Goal: Information Seeking & Learning: Learn about a topic

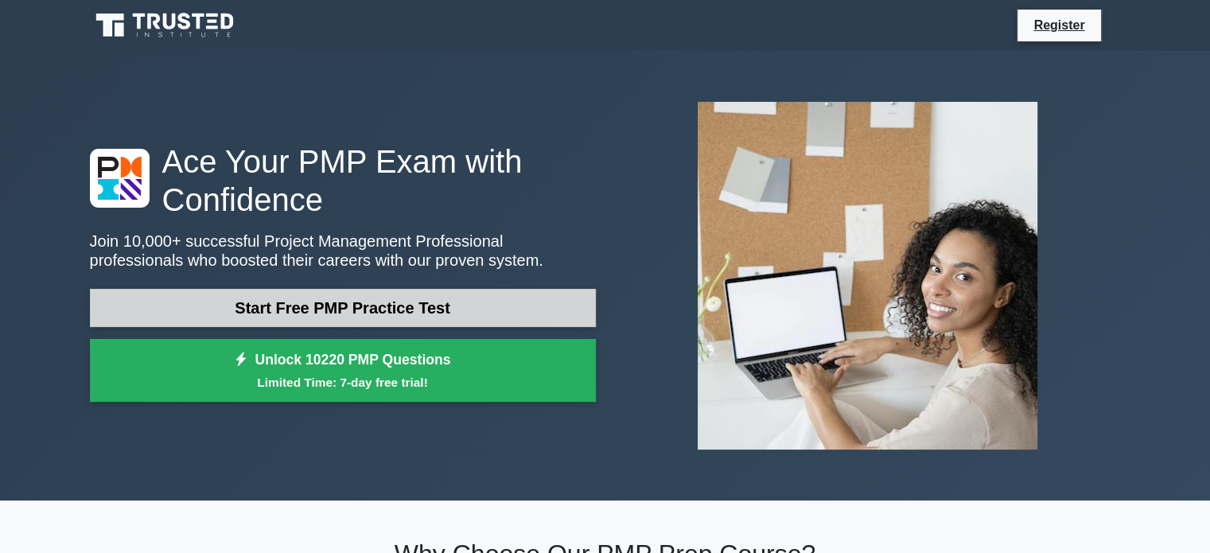
click at [404, 314] on link "Start Free PMP Practice Test" at bounding box center [343, 308] width 506 height 38
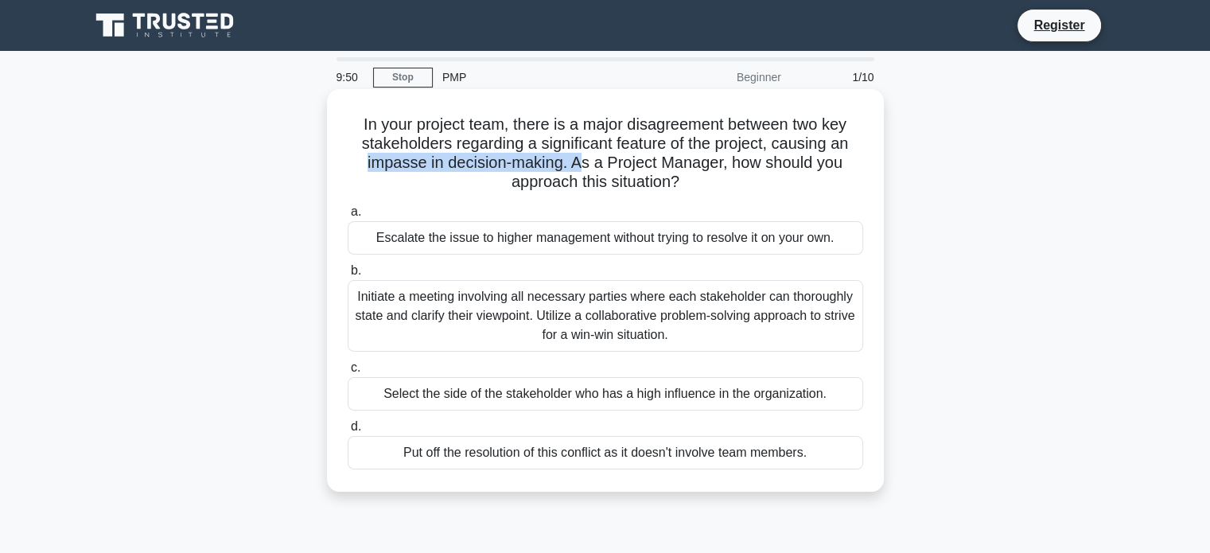
drag, startPoint x: 348, startPoint y: 161, endPoint x: 576, endPoint y: 173, distance: 227.7
click at [576, 173] on h5 "In your project team, there is a major disagreement between two key stakeholder…" at bounding box center [605, 154] width 519 height 78
click at [604, 163] on h5 "In your project team, there is a major disagreement between two key stakeholder…" at bounding box center [605, 154] width 519 height 78
click at [458, 304] on div "Initiate a meeting involving all necessary parties where each stakeholder can t…" at bounding box center [605, 316] width 515 height 72
click at [348, 276] on input "b. Initiate a meeting involving all necessary parties where each stakeholder ca…" at bounding box center [348, 271] width 0 height 10
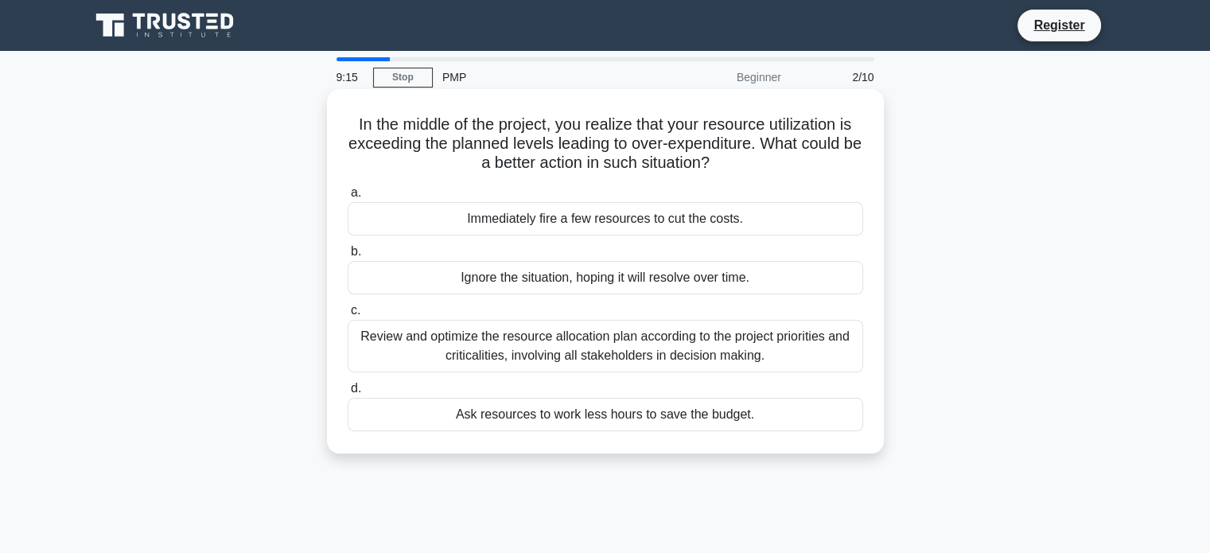
click at [429, 356] on div "Review and optimize the resource allocation plan according to the project prior…" at bounding box center [605, 346] width 515 height 52
click at [348, 316] on input "c. Review and optimize the resource allocation plan according to the project pr…" at bounding box center [348, 310] width 0 height 10
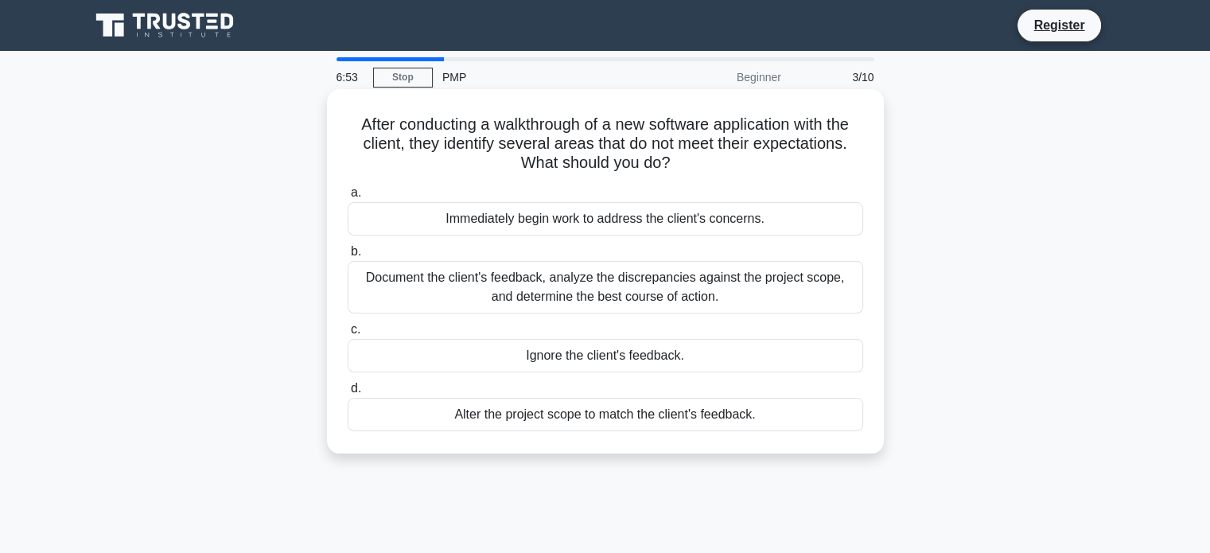
click at [513, 295] on div "Document the client's feedback, analyze the discrepancies against the project s…" at bounding box center [605, 287] width 515 height 52
click at [348, 257] on input "b. Document the client's feedback, analyze the discrepancies against the projec…" at bounding box center [348, 252] width 0 height 10
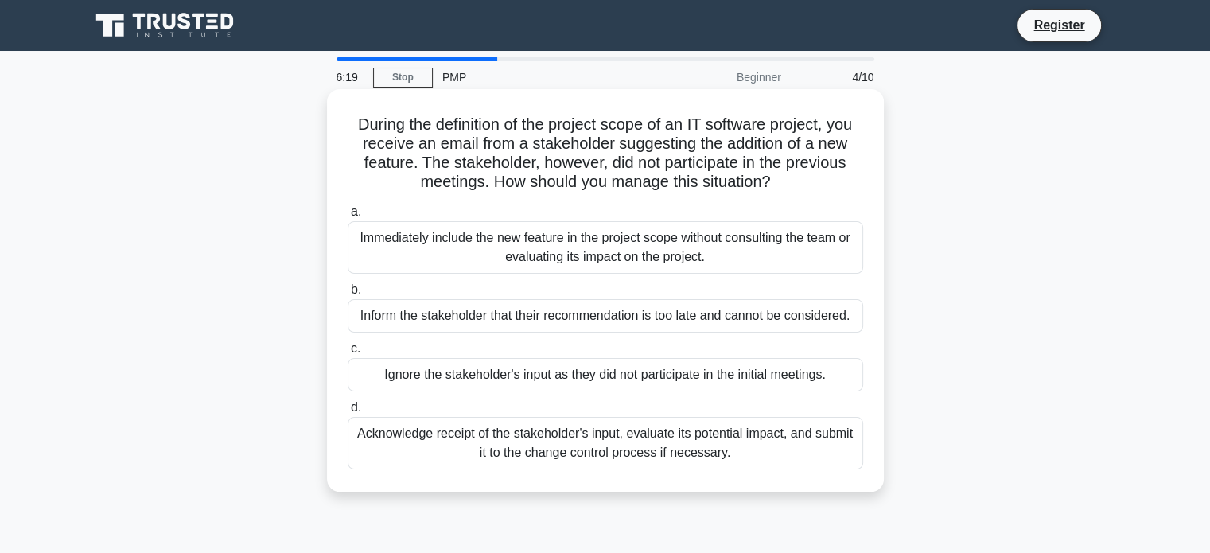
click at [445, 451] on div "Acknowledge receipt of the stakeholder's input, evaluate its potential impact, …" at bounding box center [605, 443] width 515 height 52
click at [348, 413] on input "d. Acknowledge receipt of the stakeholder's input, evaluate its potential impac…" at bounding box center [348, 407] width 0 height 10
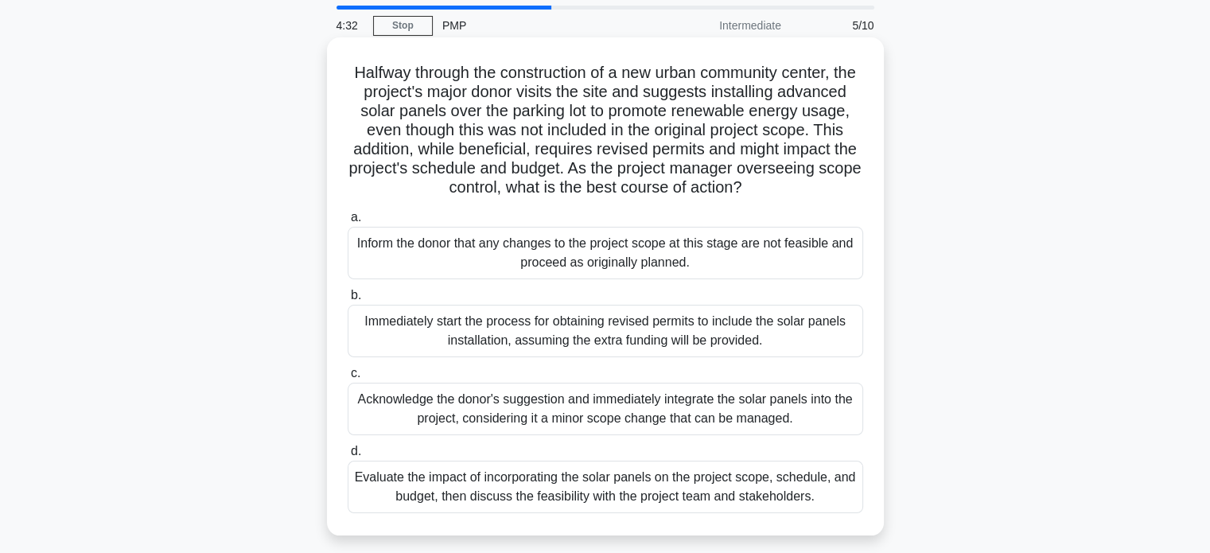
scroll to position [80, 0]
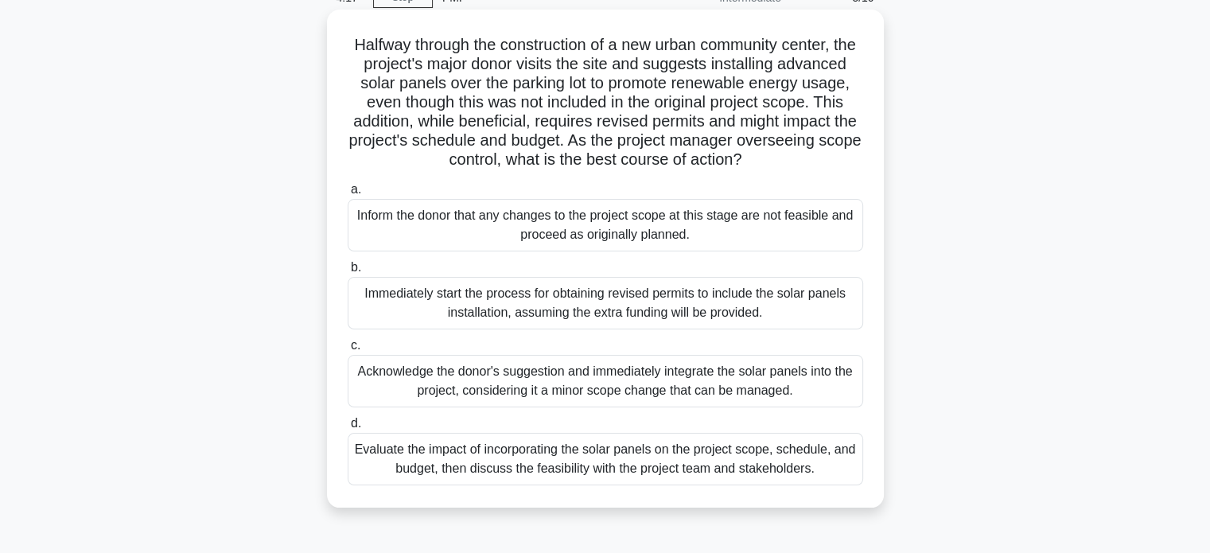
click at [634, 476] on div "Evaluate the impact of incorporating the solar panels on the project scope, sch…" at bounding box center [605, 459] width 515 height 52
click at [348, 429] on input "d. Evaluate the impact of incorporating the solar panels on the project scope, …" at bounding box center [348, 423] width 0 height 10
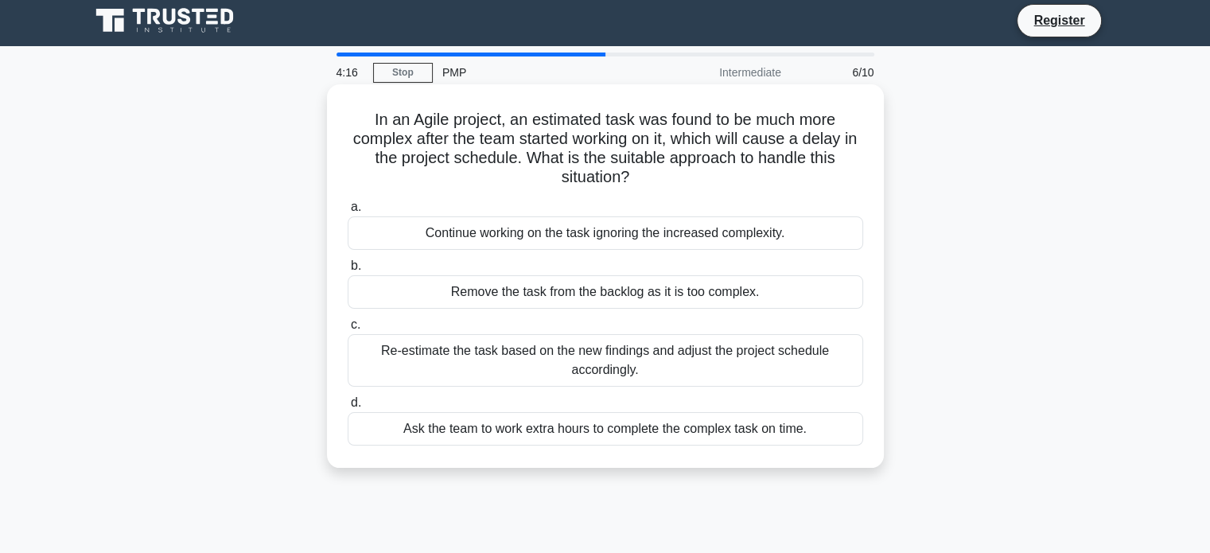
scroll to position [0, 0]
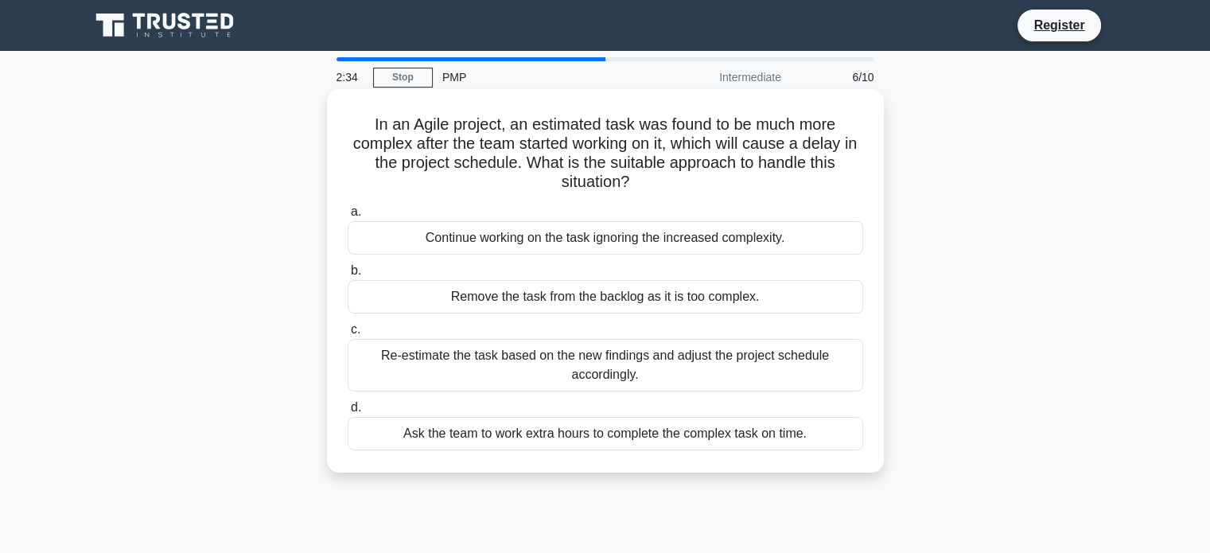
click at [725, 372] on div "Re-estimate the task based on the new findings and adjust the project schedule …" at bounding box center [605, 365] width 515 height 52
click at [348, 335] on input "c. Re-estimate the task based on the new findings and adjust the project schedu…" at bounding box center [348, 329] width 0 height 10
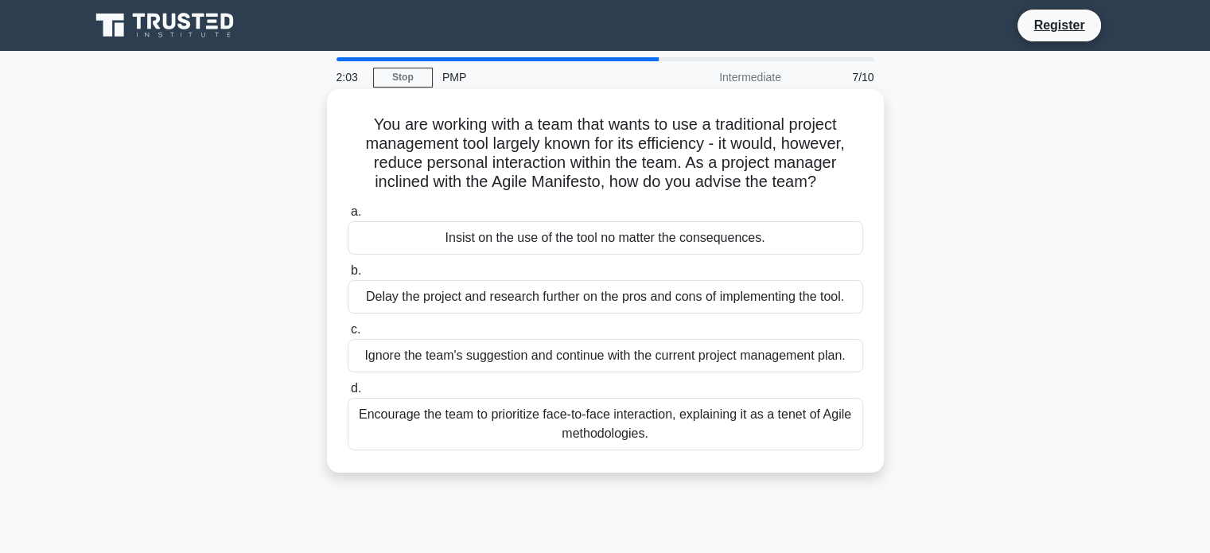
click at [697, 452] on div "a. Insist on the use of the tool no matter the consequences. b. Delay the proje…" at bounding box center [605, 326] width 534 height 254
click at [713, 430] on div "Encourage the team to prioritize face-to-face interaction, explaining it as a t…" at bounding box center [605, 424] width 515 height 52
click at [348, 394] on input "d. Encourage the team to prioritize face-to-face interaction, explaining it as …" at bounding box center [348, 388] width 0 height 10
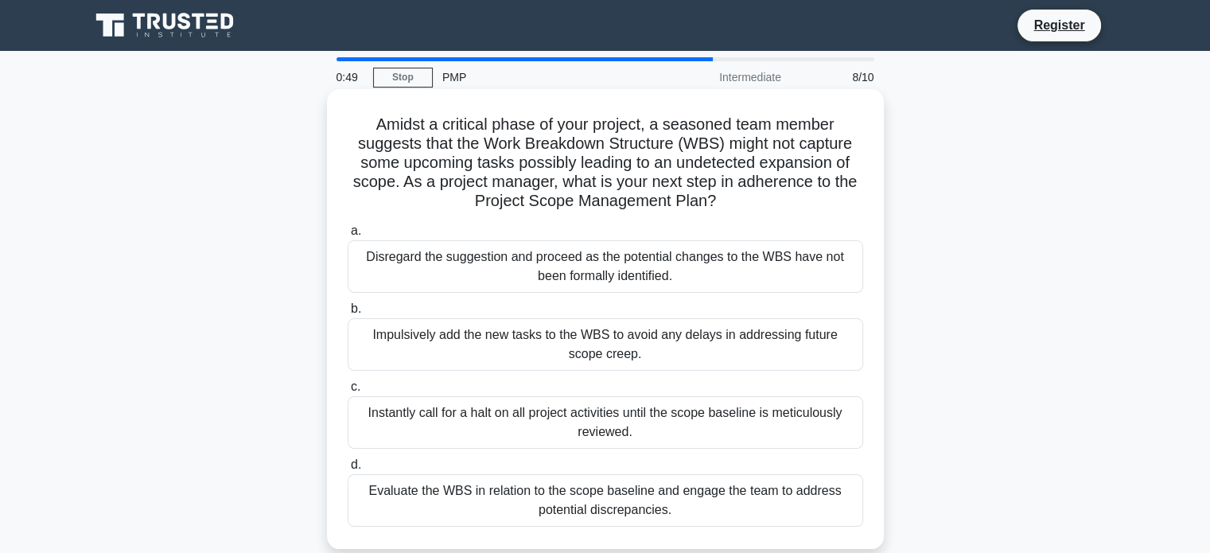
scroll to position [80, 0]
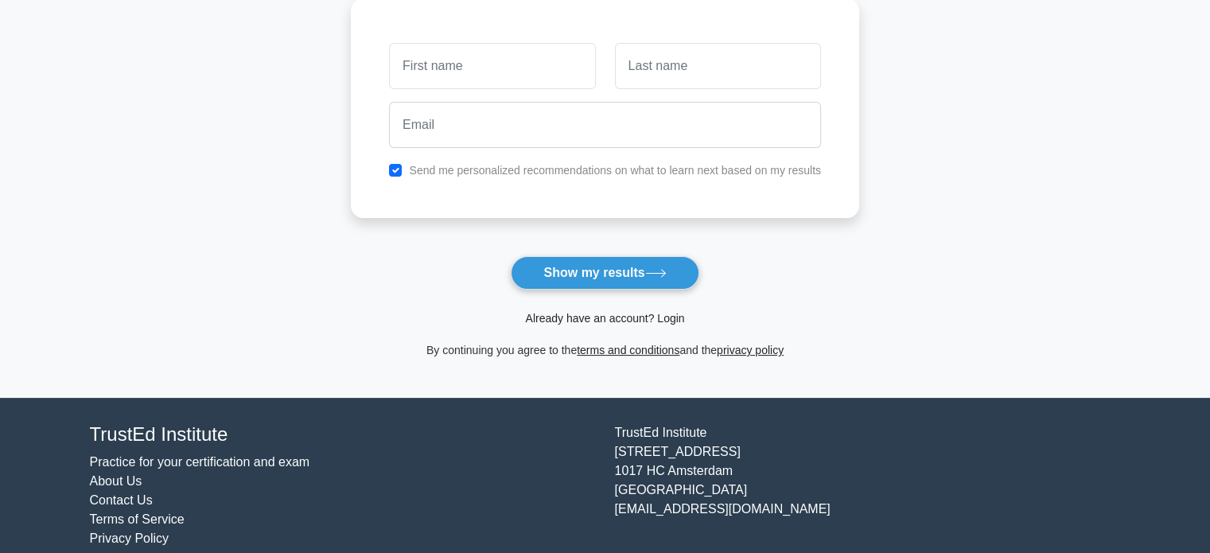
scroll to position [239, 0]
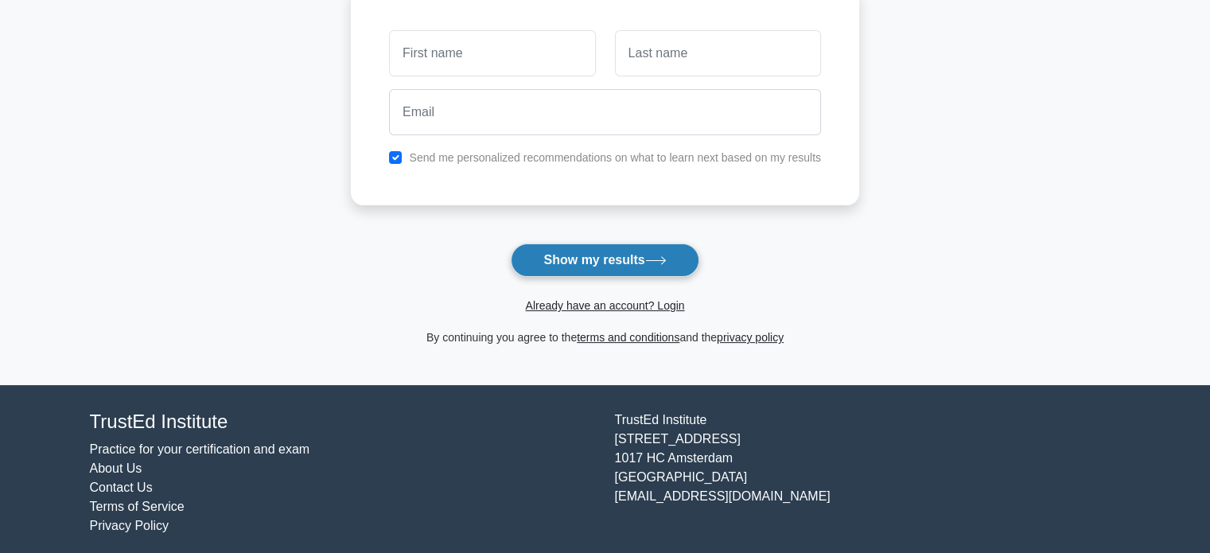
click at [594, 262] on button "Show my results" at bounding box center [605, 259] width 188 height 33
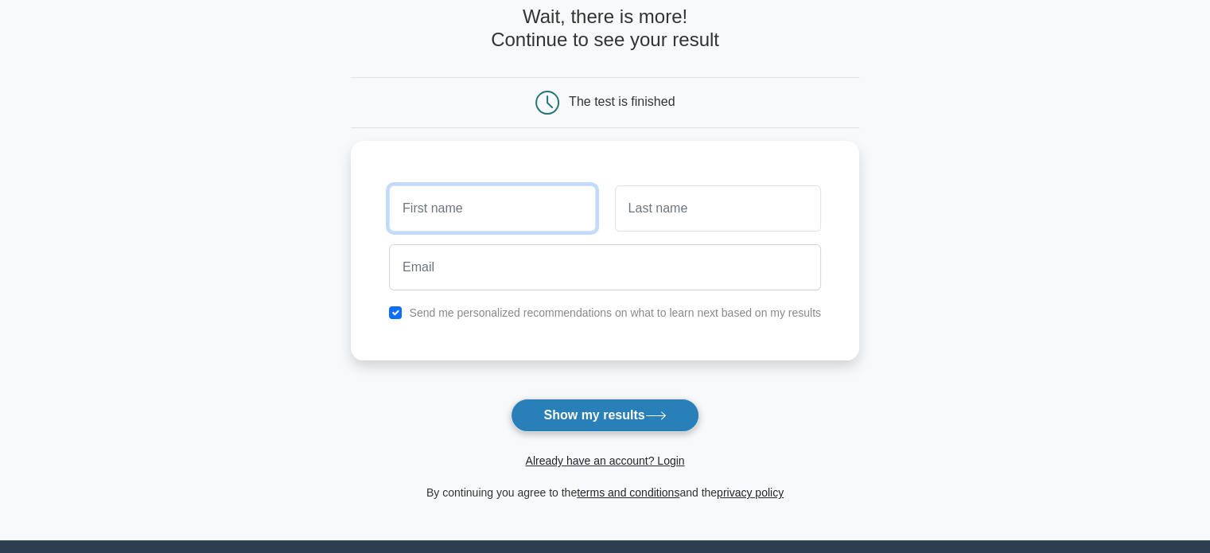
scroll to position [80, 0]
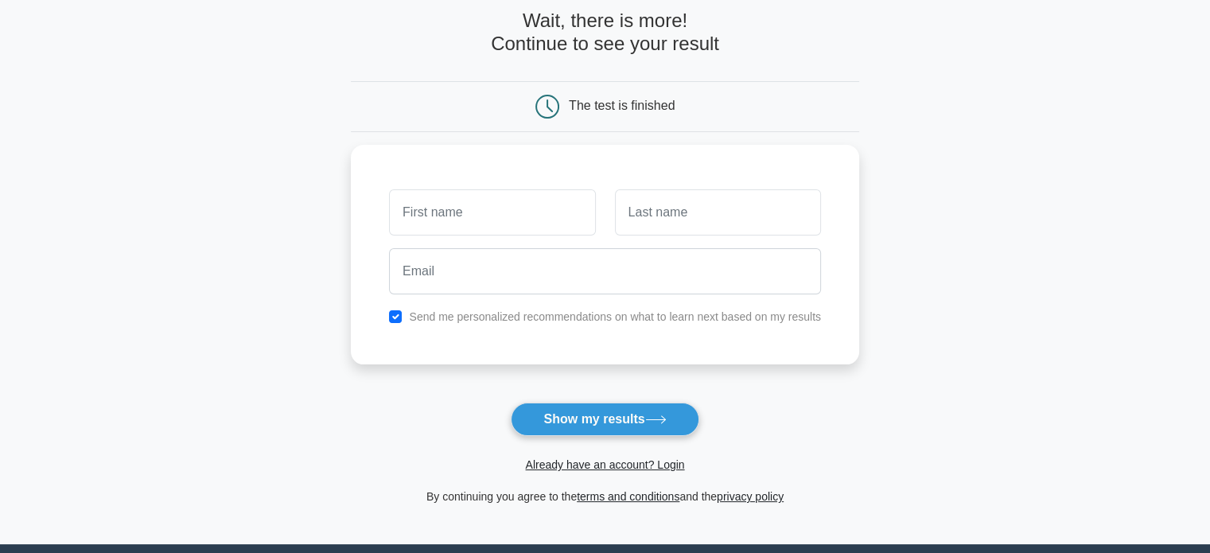
click at [947, 243] on main "Wait, there is more! Continue to see your result The test is finished and the" at bounding box center [605, 257] width 1210 height 573
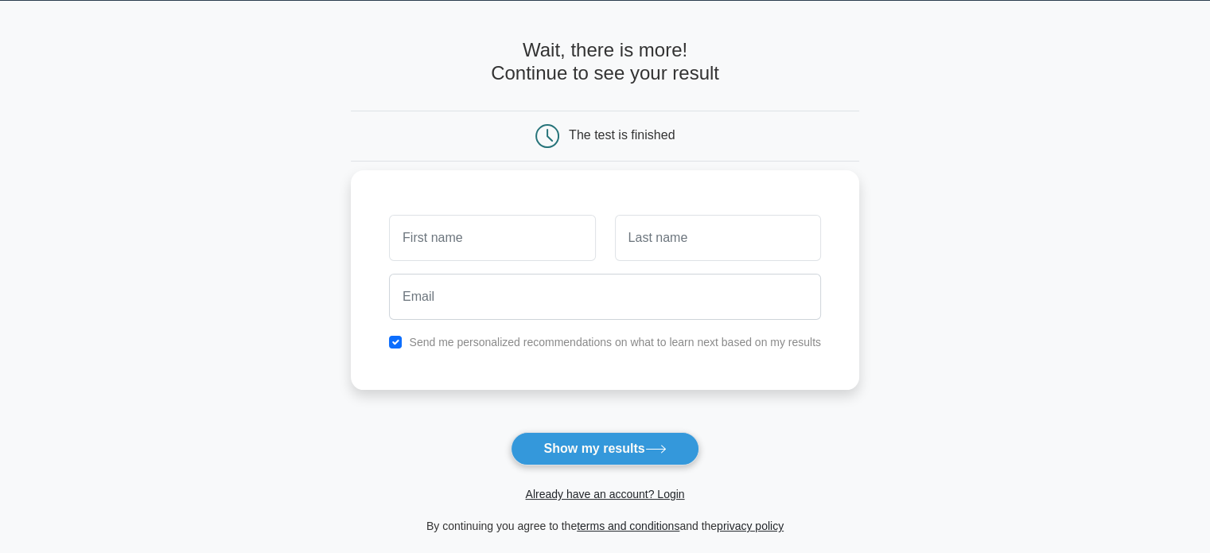
scroll to position [0, 0]
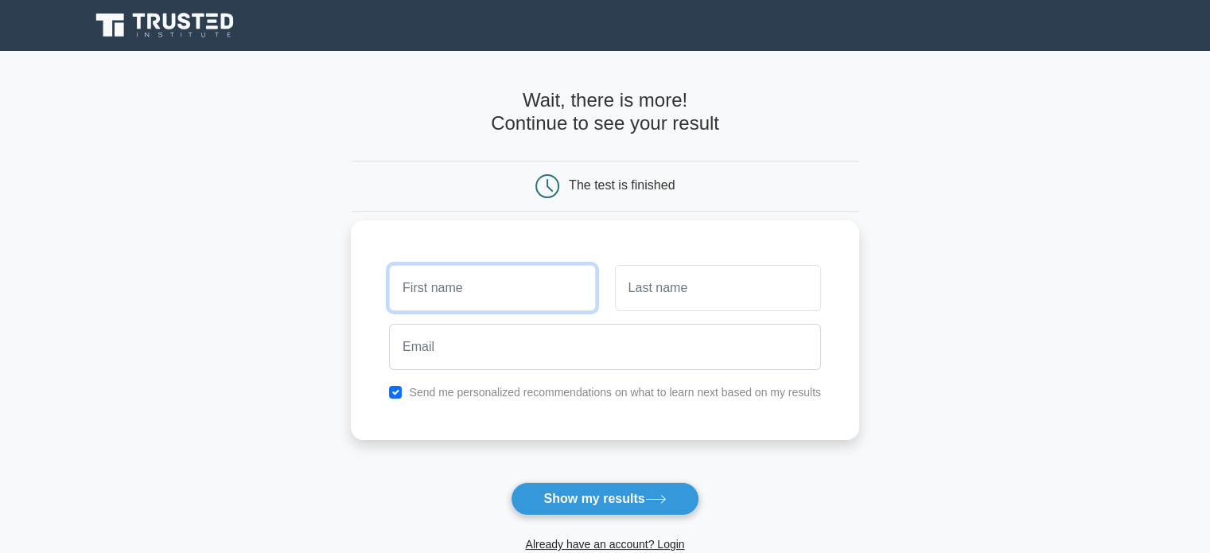
click at [526, 286] on input "text" at bounding box center [492, 288] width 206 height 46
type input "sg"
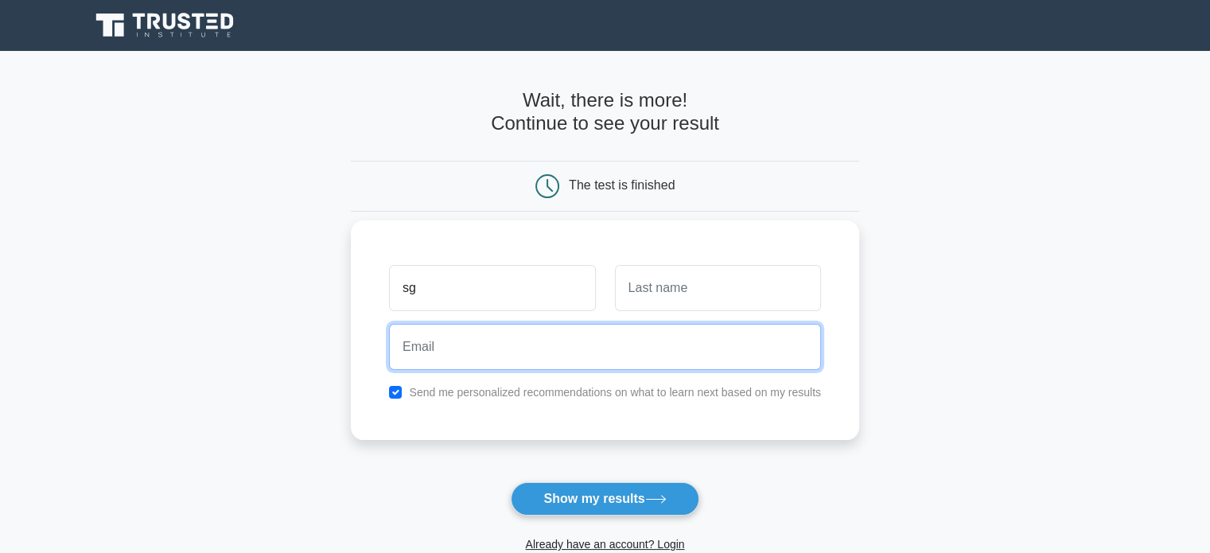
click at [460, 344] on input "email" at bounding box center [605, 347] width 432 height 46
type input "redarmy23392@gmail.com"
click at [511, 482] on button "Show my results" at bounding box center [605, 498] width 188 height 33
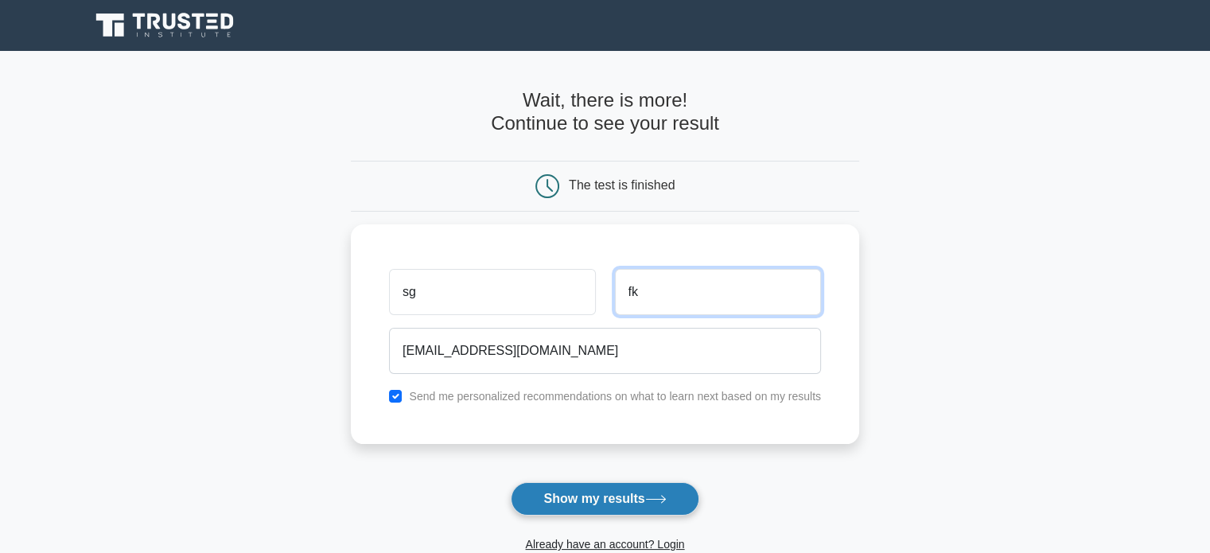
type input "fk"
click at [569, 492] on button "Show my results" at bounding box center [605, 498] width 188 height 33
